Goal: Task Accomplishment & Management: Use online tool/utility

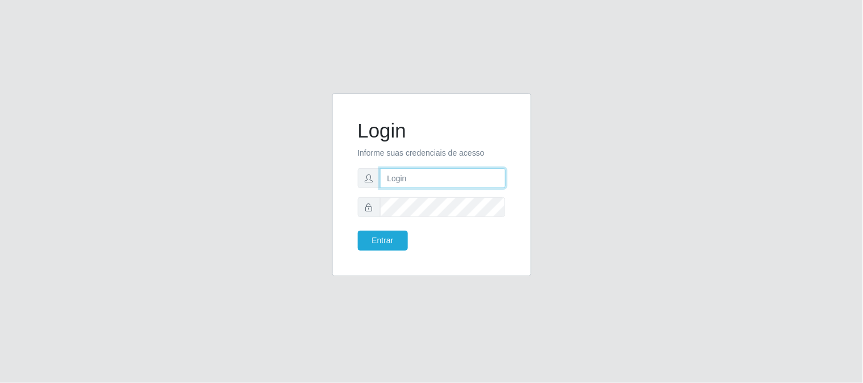
click at [478, 174] on input "text" at bounding box center [443, 178] width 126 height 20
type input "[EMAIL_ADDRESS][DOMAIN_NAME]"
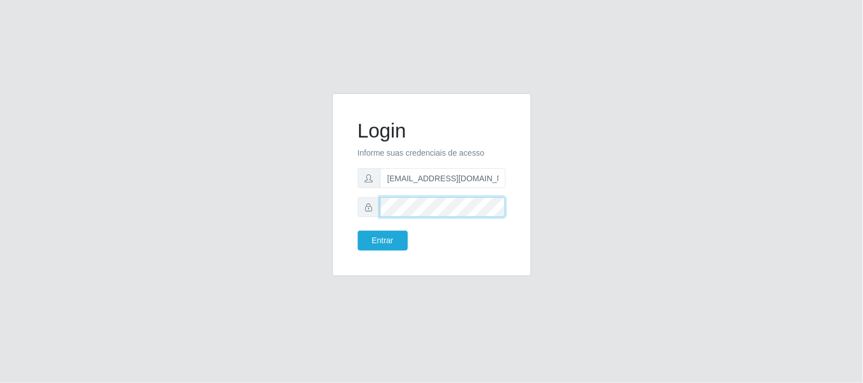
click at [358, 231] on button "Entrar" at bounding box center [383, 241] width 50 height 20
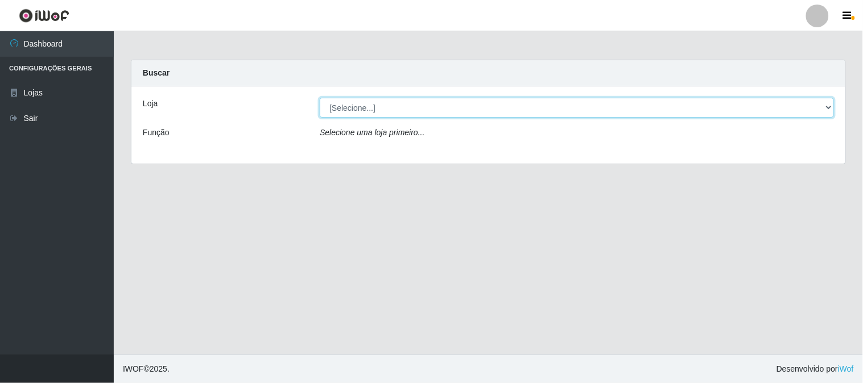
click at [826, 109] on select "[Selecione...] Queiroz Atacadão - [GEOGRAPHIC_DATA]" at bounding box center [577, 108] width 514 height 20
select select "464"
click at [320, 98] on select "[Selecione...] Queiroz Atacadão - [GEOGRAPHIC_DATA]" at bounding box center [577, 108] width 514 height 20
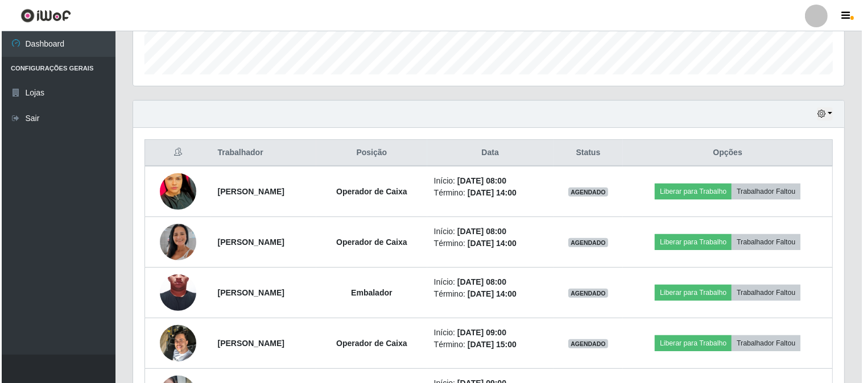
scroll to position [316, 0]
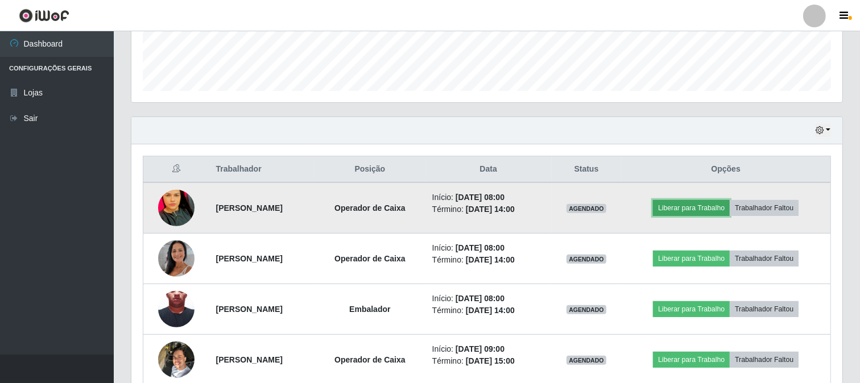
click at [727, 205] on button "Liberar para Trabalho" at bounding box center [691, 208] width 77 height 16
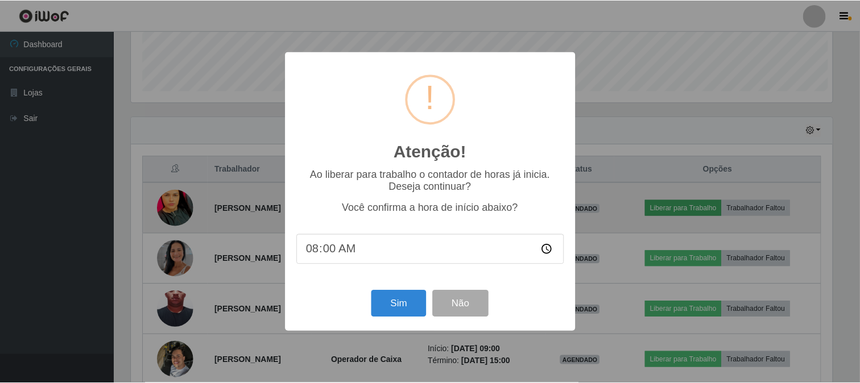
scroll to position [236, 704]
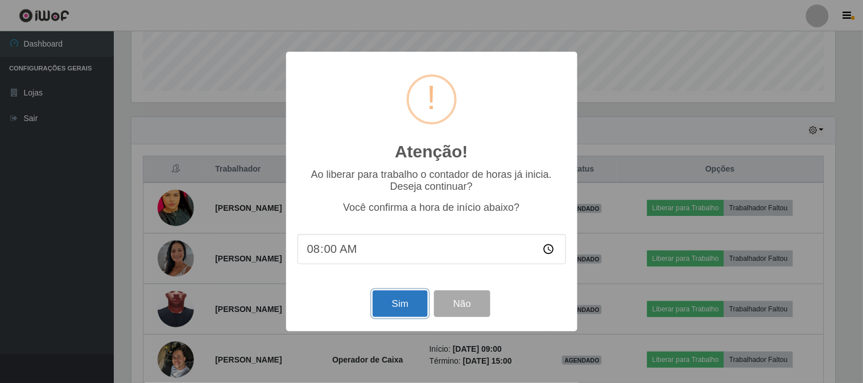
click at [395, 309] on button "Sim" at bounding box center [400, 304] width 55 height 27
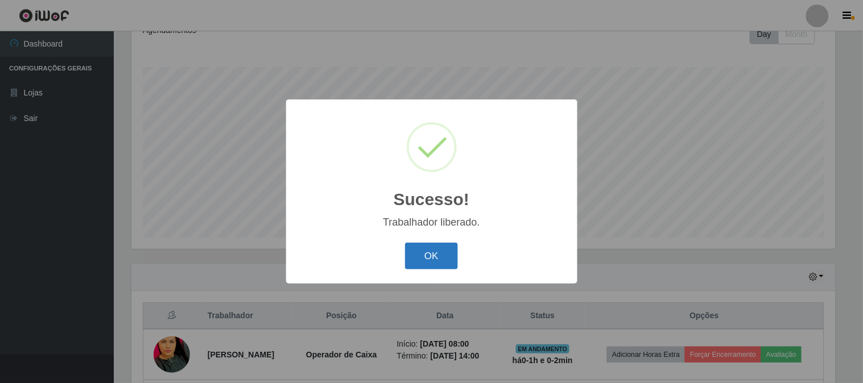
click at [430, 254] on button "OK" at bounding box center [431, 256] width 53 height 27
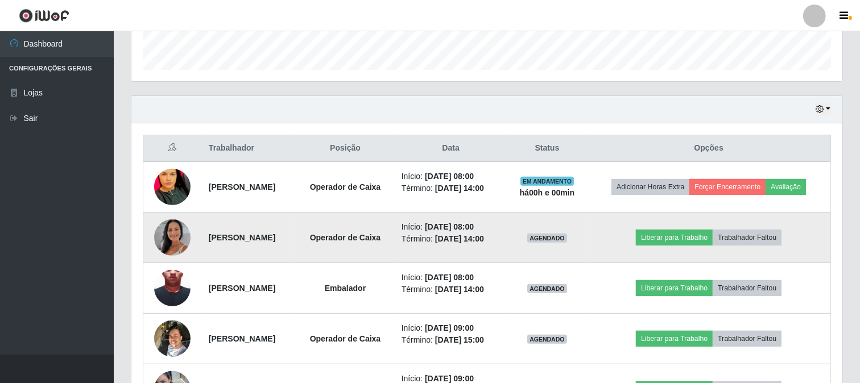
scroll to position [359, 0]
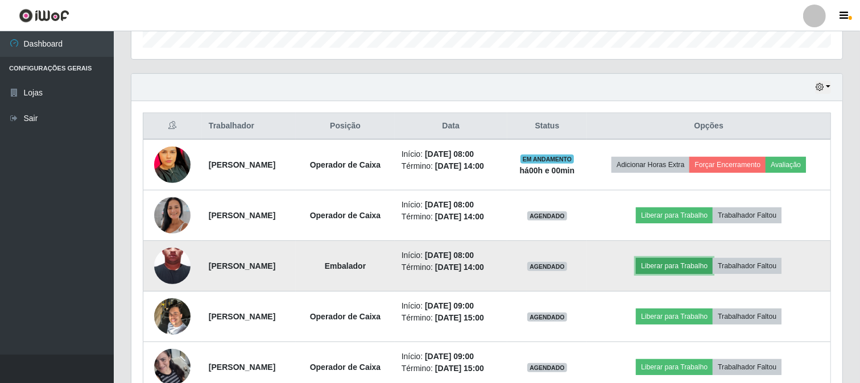
click at [704, 274] on button "Liberar para Trabalho" at bounding box center [674, 266] width 77 height 16
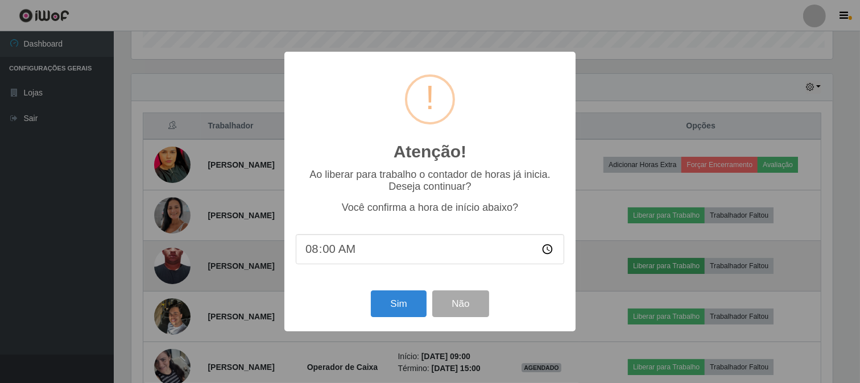
scroll to position [236, 704]
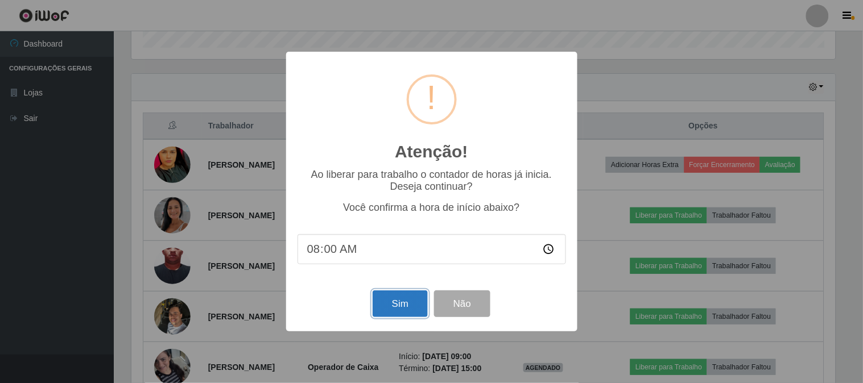
click at [398, 304] on button "Sim" at bounding box center [400, 304] width 55 height 27
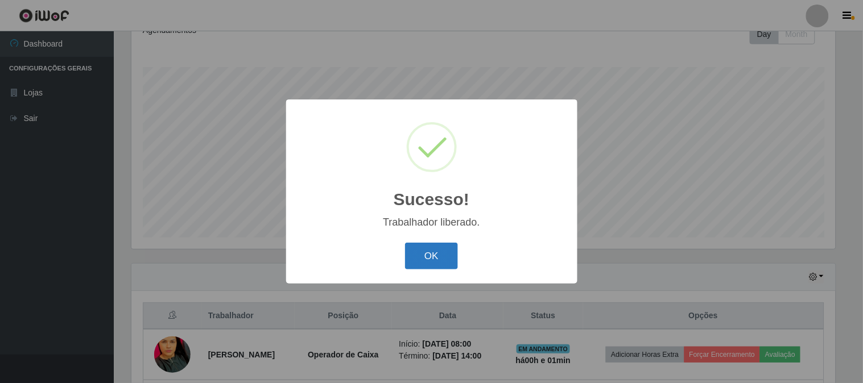
click at [427, 266] on button "OK" at bounding box center [431, 256] width 53 height 27
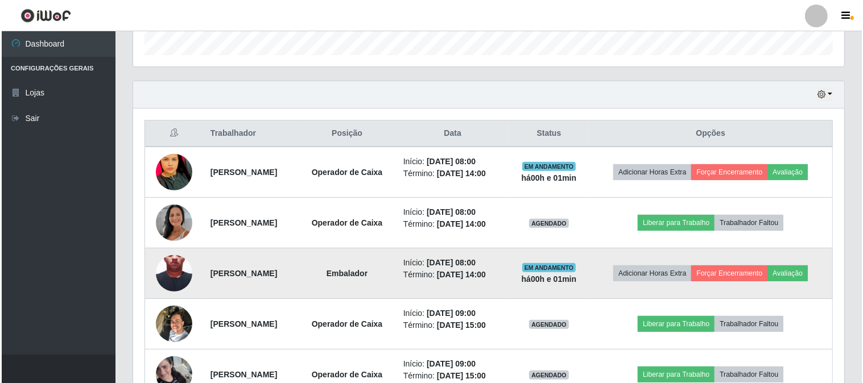
scroll to position [359, 0]
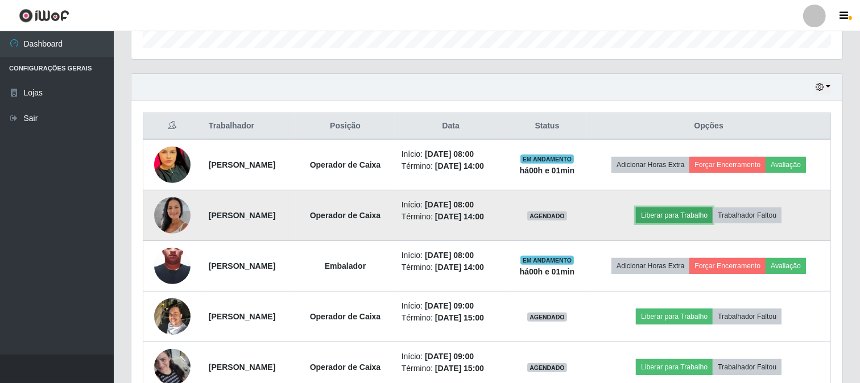
click at [675, 224] on button "Liberar para Trabalho" at bounding box center [674, 216] width 77 height 16
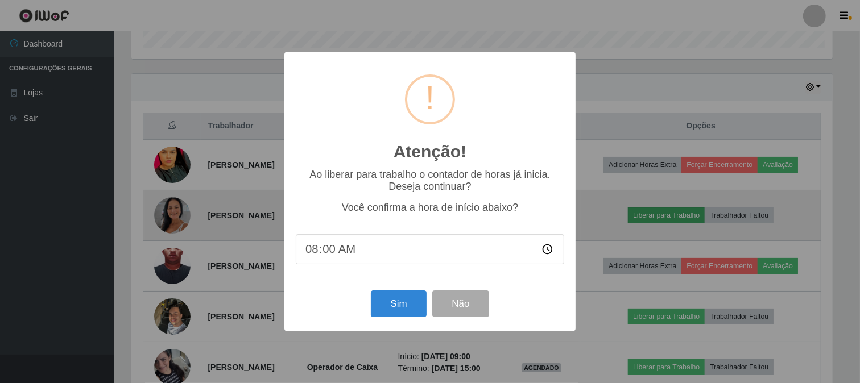
scroll to position [236, 704]
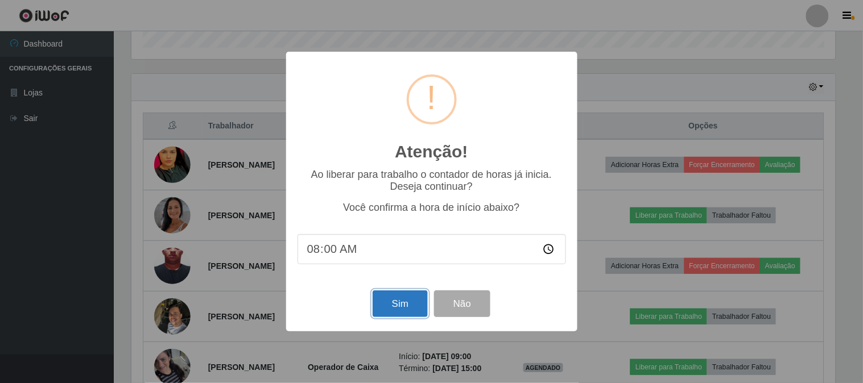
click at [411, 303] on button "Sim" at bounding box center [400, 304] width 55 height 27
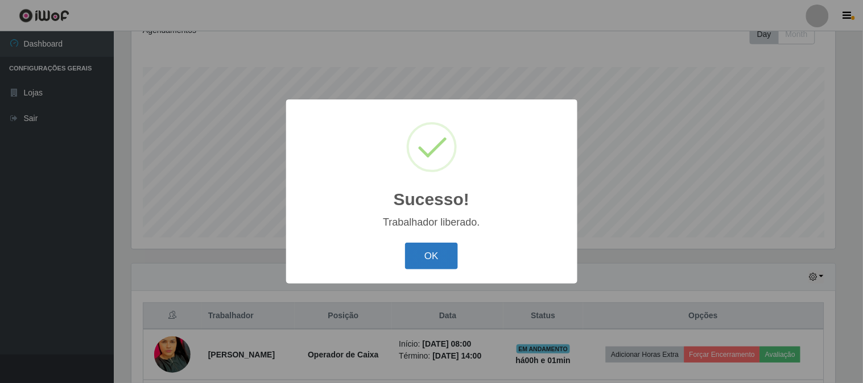
click at [431, 250] on button "OK" at bounding box center [431, 256] width 53 height 27
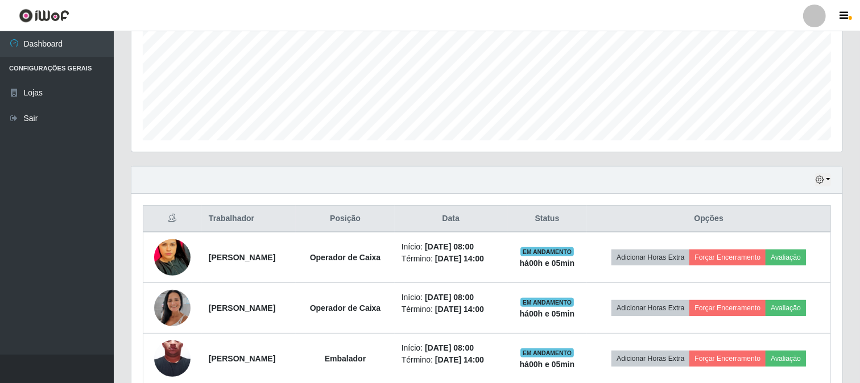
scroll to position [296, 0]
